Goal: Navigation & Orientation: Find specific page/section

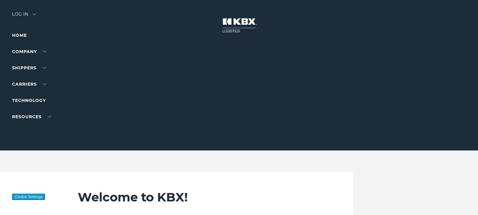
scroll to position [241, 0]
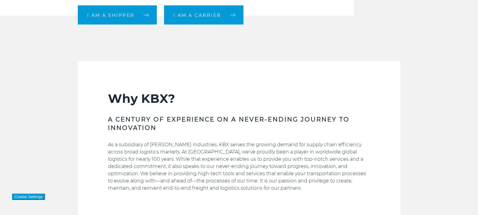
click at [209, 23] on link "I am a carrier" at bounding box center [203, 14] width 79 height 19
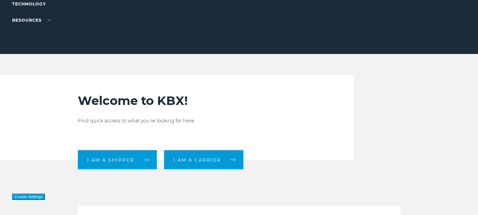
scroll to position [0, 0]
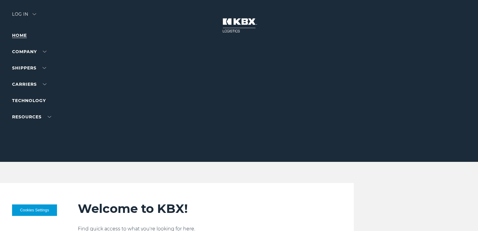
click at [15, 38] on link "Home" at bounding box center [19, 35] width 15 height 5
